Goal: Task Accomplishment & Management: Use online tool/utility

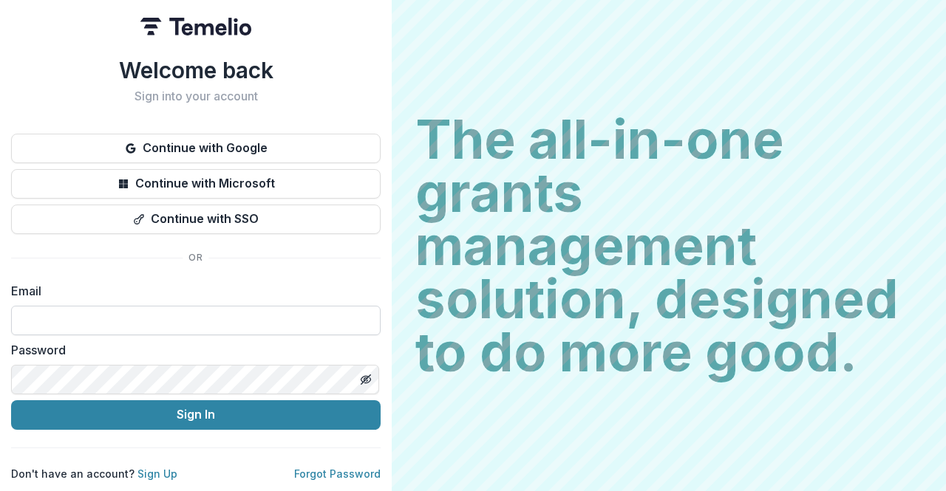
click at [202, 316] on input at bounding box center [196, 321] width 370 height 30
type input "**********"
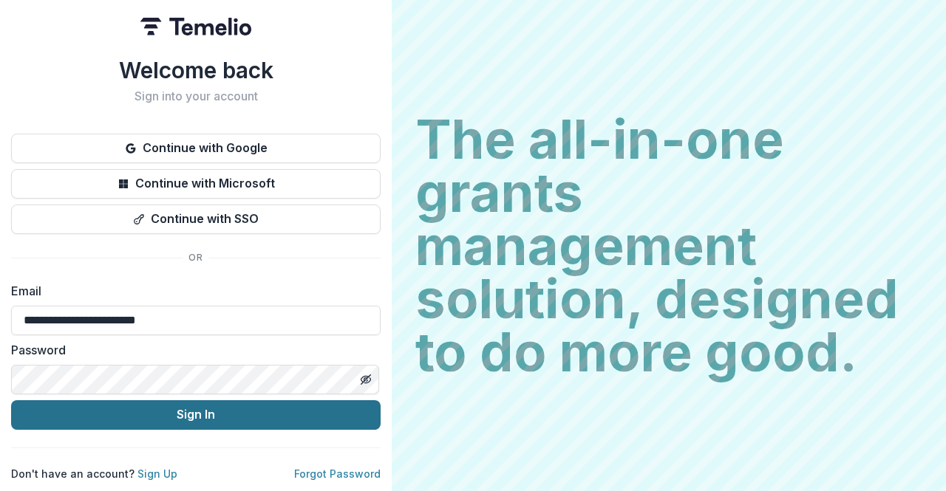
click at [205, 407] on button "Sign In" at bounding box center [196, 416] width 370 height 30
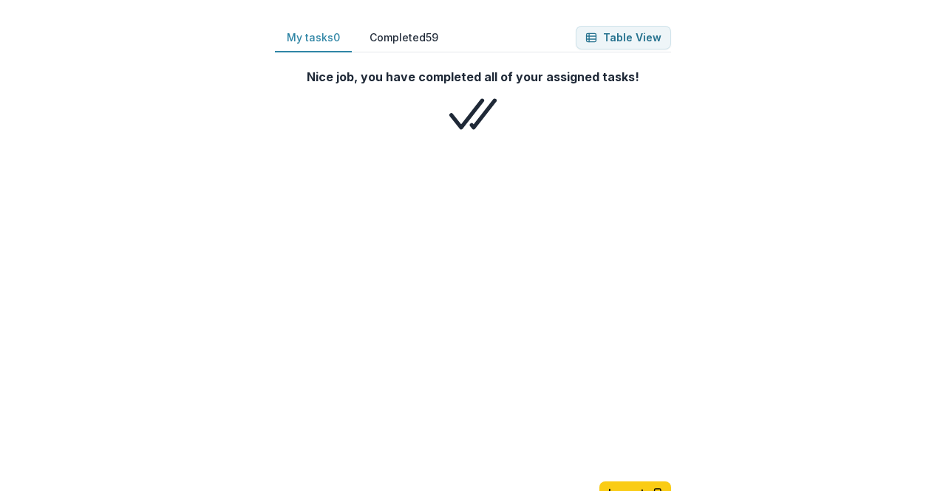
click at [387, 21] on div "My tasks 0 Completed 59 Table View Nice job, you have completed all of your ass…" at bounding box center [472, 269] width 443 height 539
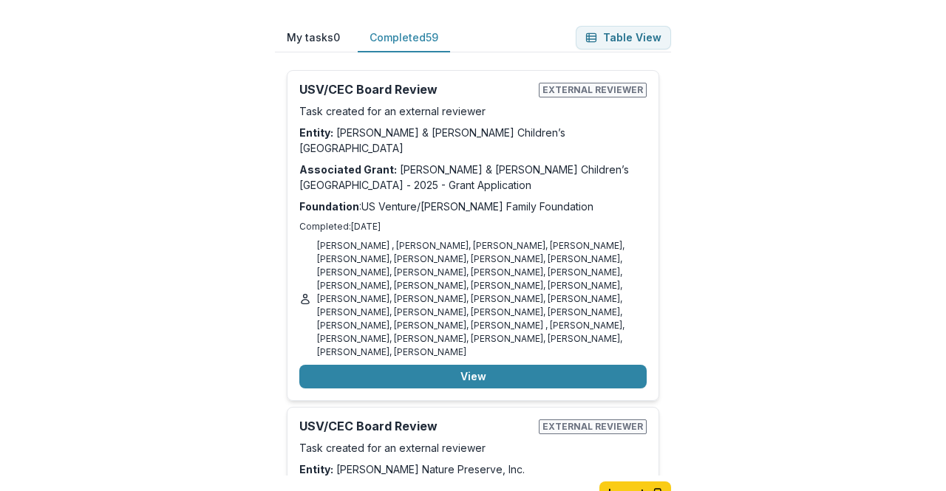
click at [387, 24] on button "Completed 59" at bounding box center [404, 38] width 92 height 29
click at [613, 38] on button "Table View" at bounding box center [623, 38] width 95 height 24
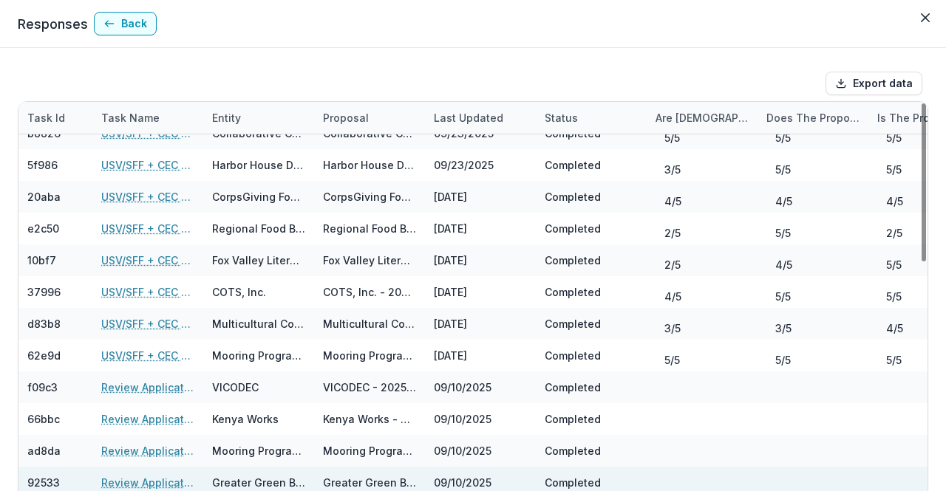
scroll to position [303, 0]
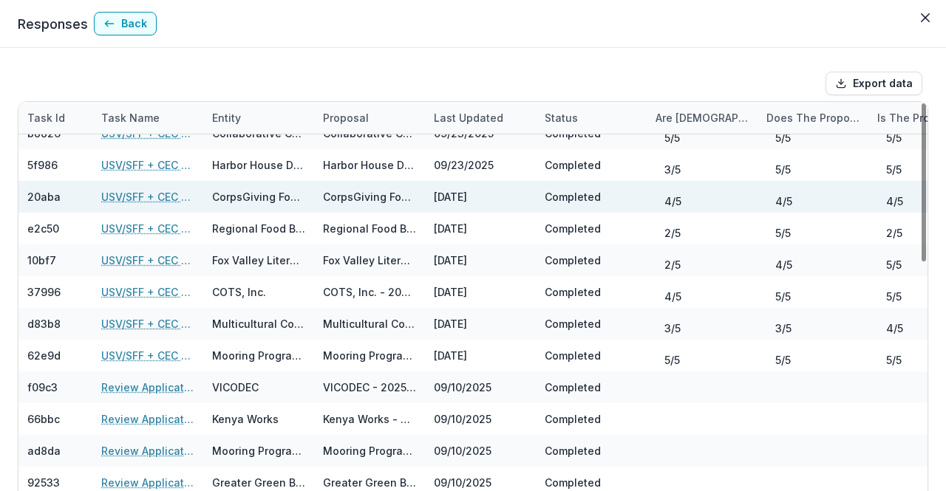
click at [154, 197] on link "USV/SFF + CEC Review" at bounding box center [147, 197] width 93 height 16
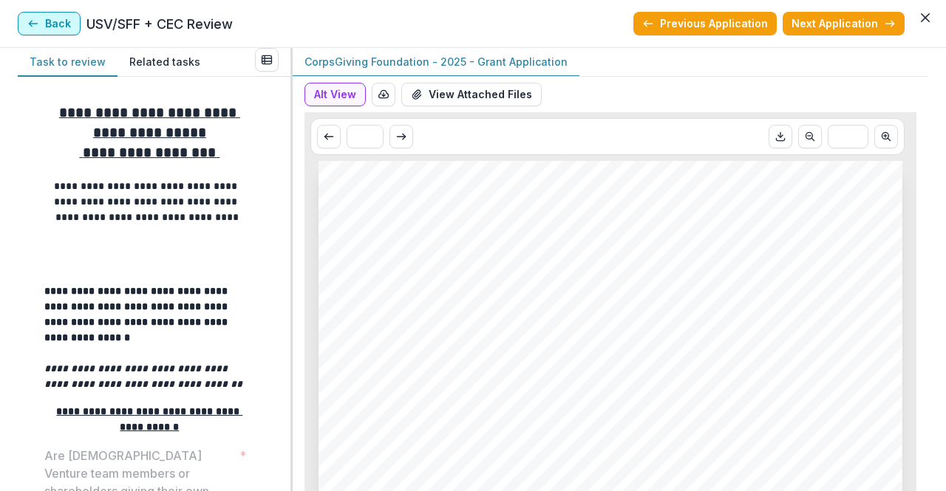
click at [52, 18] on button "Back" at bounding box center [49, 24] width 63 height 24
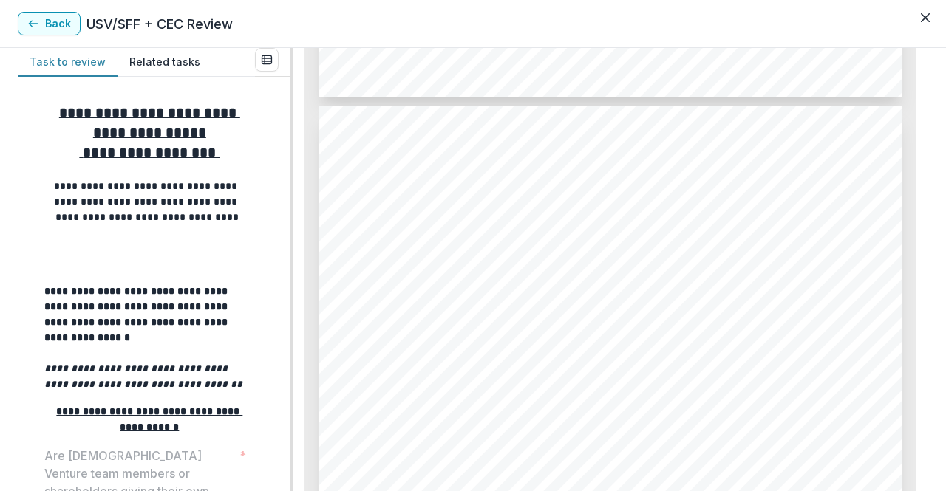
scroll to position [1010, 0]
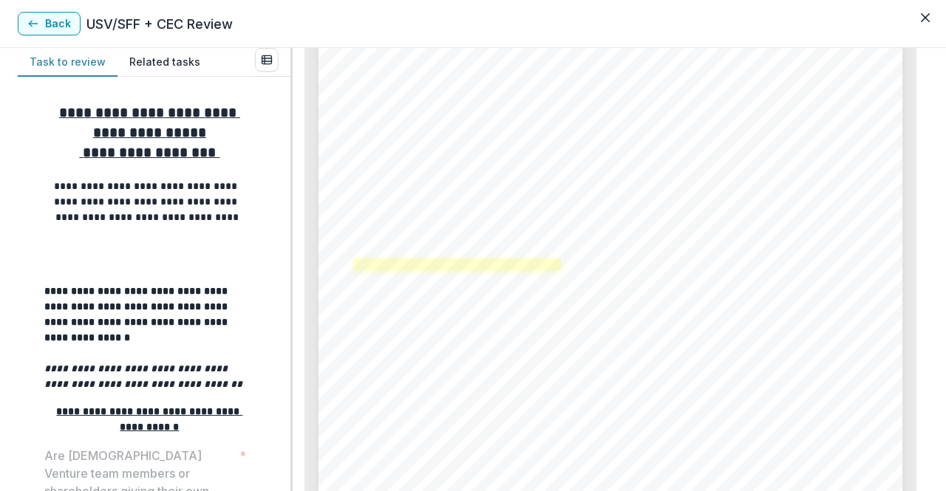
click at [358, 267] on link at bounding box center [458, 265] width 208 height 12
